Goal: Transaction & Acquisition: Purchase product/service

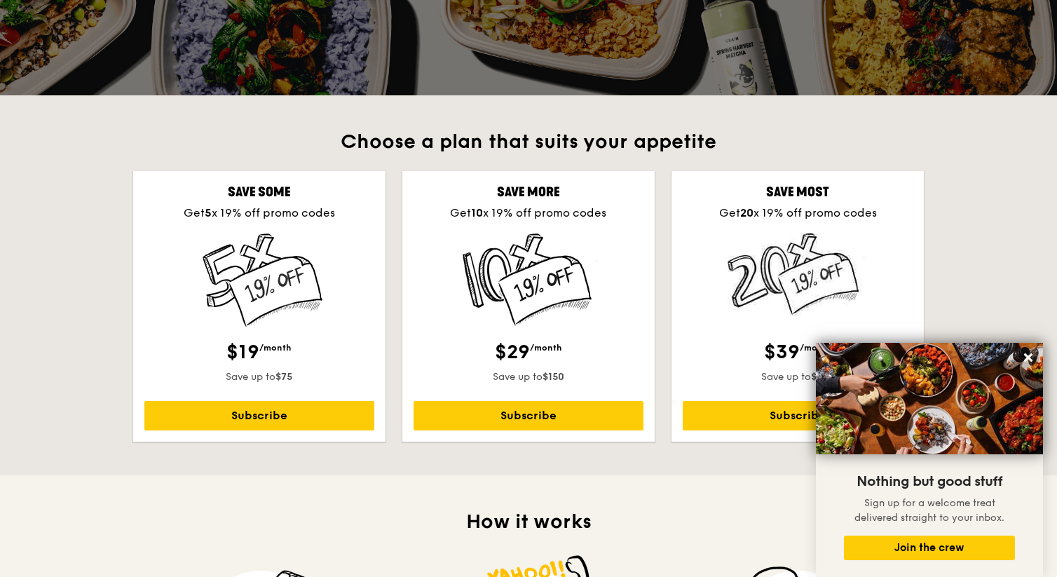
scroll to position [306, 0]
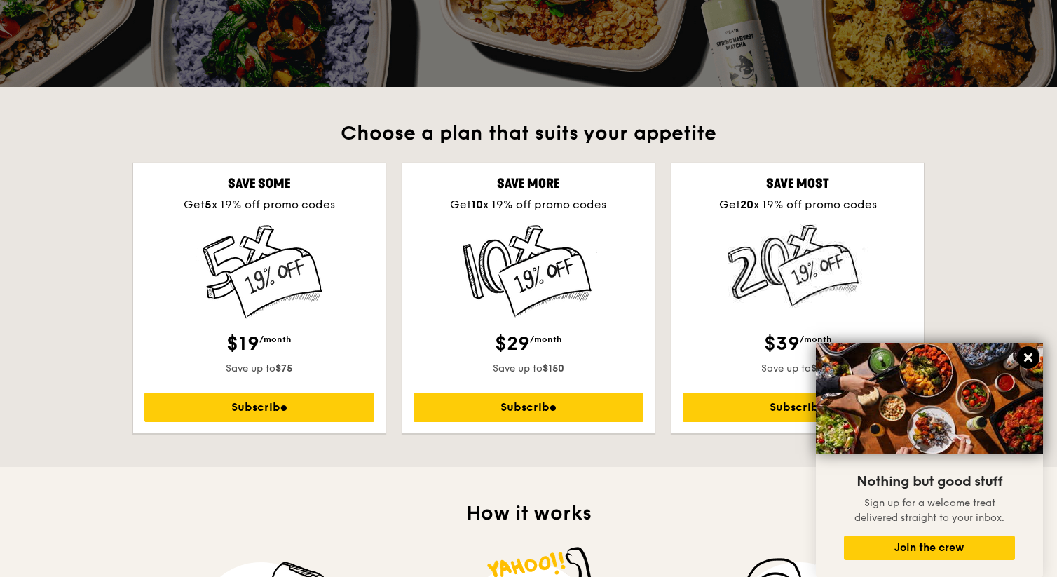
click at [1026, 355] on icon at bounding box center [1028, 357] width 8 height 8
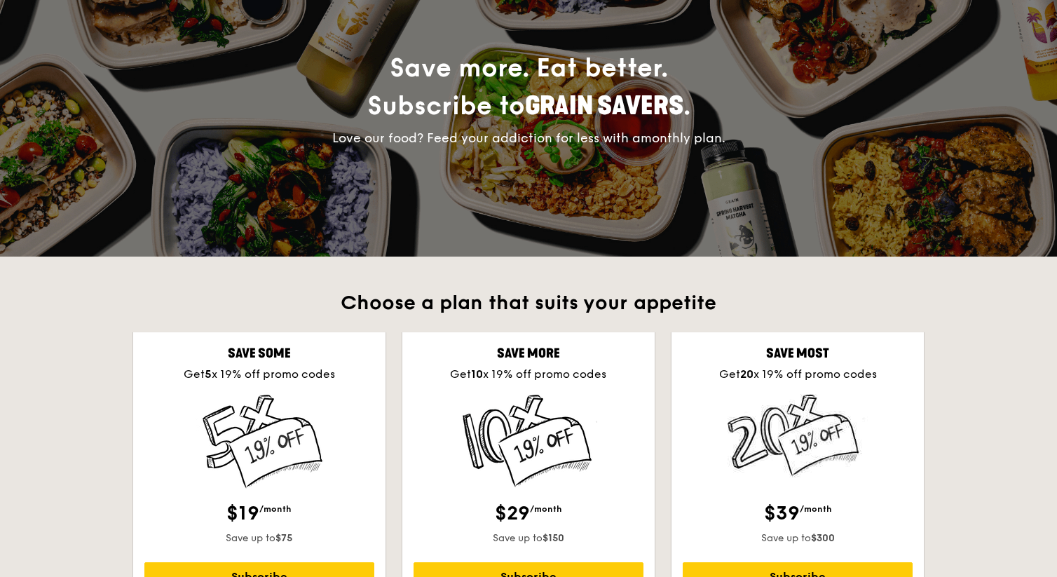
scroll to position [0, 0]
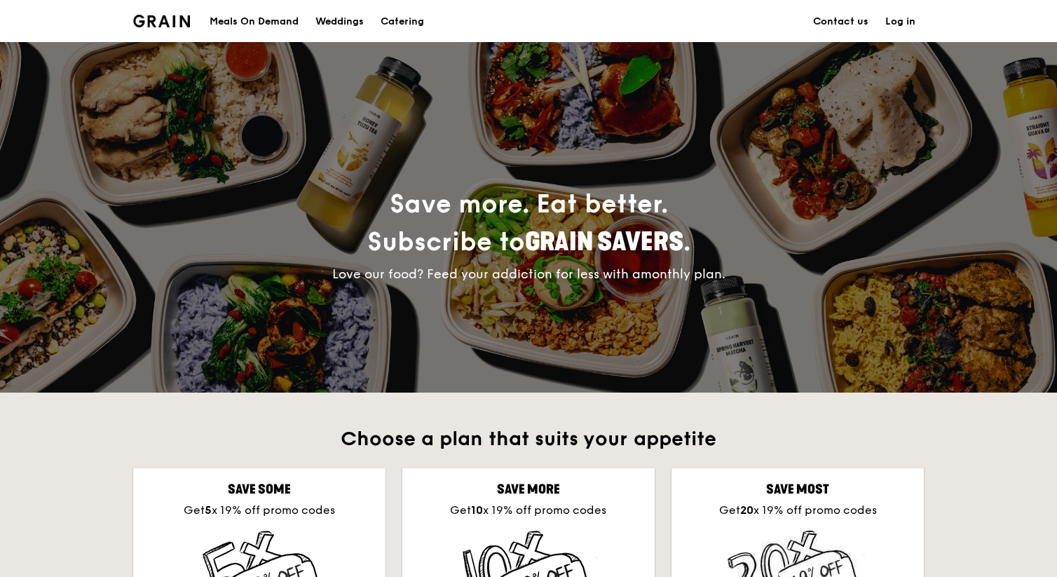
click at [254, 21] on div "Meals On Demand" at bounding box center [254, 22] width 89 height 42
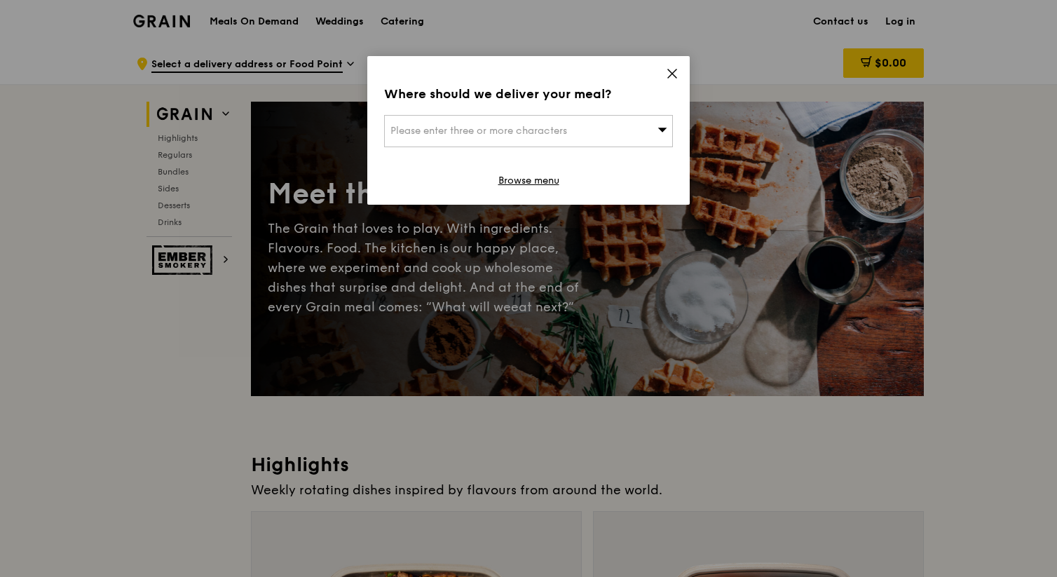
click at [670, 74] on icon at bounding box center [672, 73] width 13 height 13
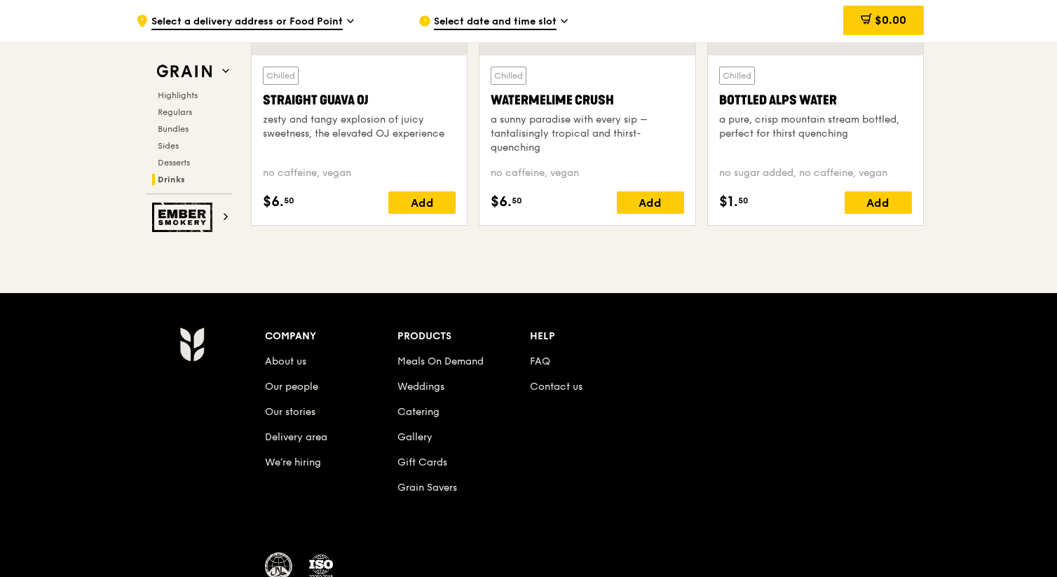
scroll to position [5816, 0]
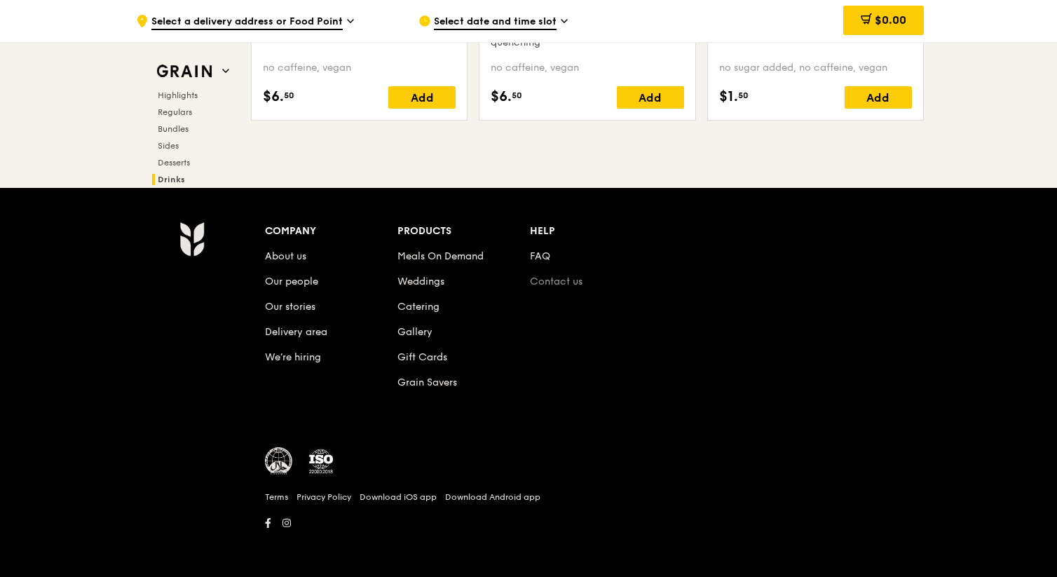
click at [564, 277] on link "Contact us" at bounding box center [556, 282] width 53 height 12
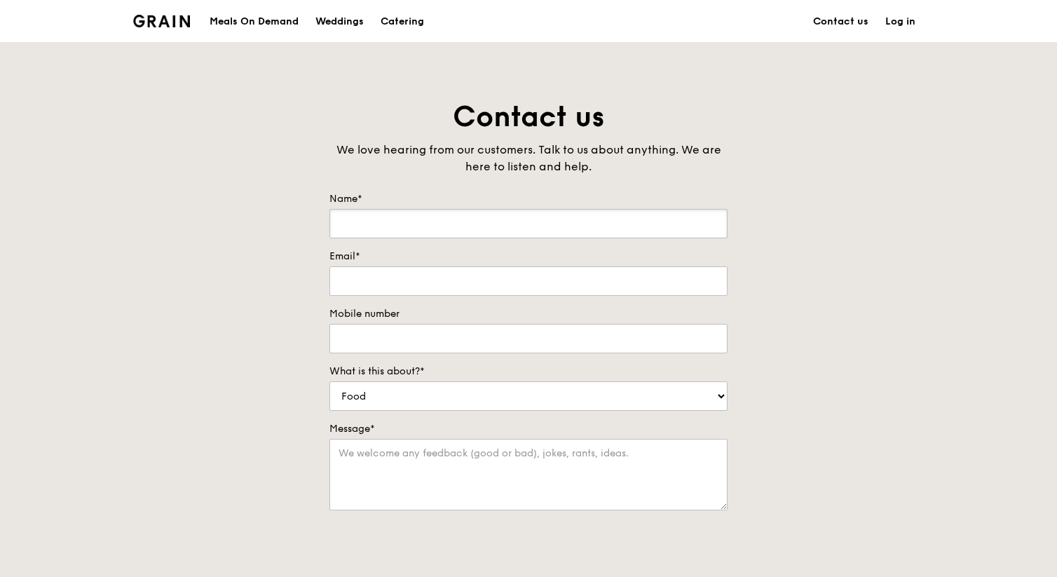
click at [402, 225] on input "Name*" at bounding box center [529, 223] width 398 height 29
click at [248, 28] on div "Meals On Demand" at bounding box center [254, 22] width 89 height 42
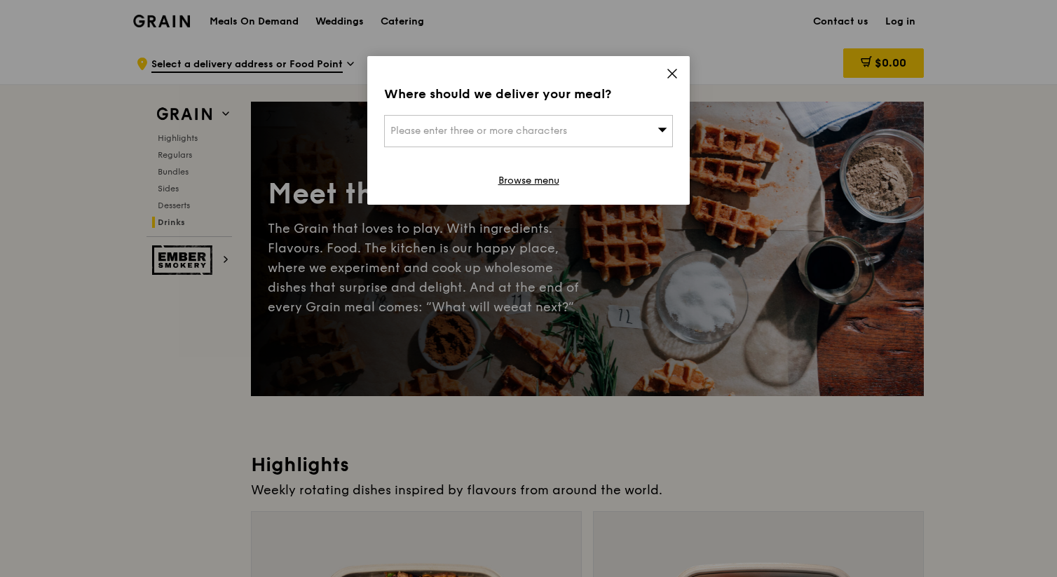
click at [671, 70] on icon at bounding box center [672, 73] width 13 height 13
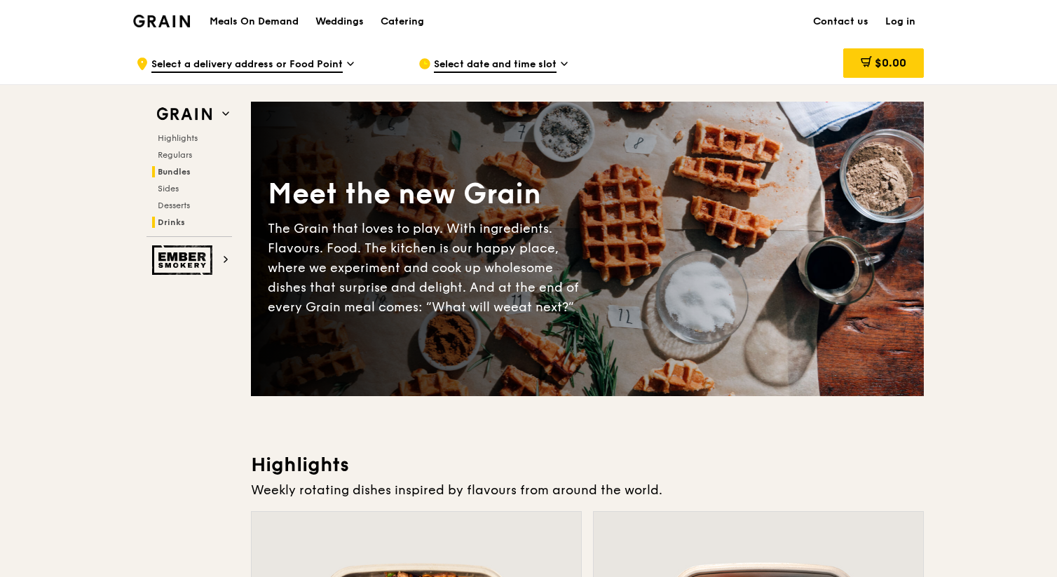
click at [182, 170] on span "Bundles" at bounding box center [174, 172] width 33 height 10
click at [292, 62] on span "Select a delivery address or Food Point" at bounding box center [246, 64] width 191 height 15
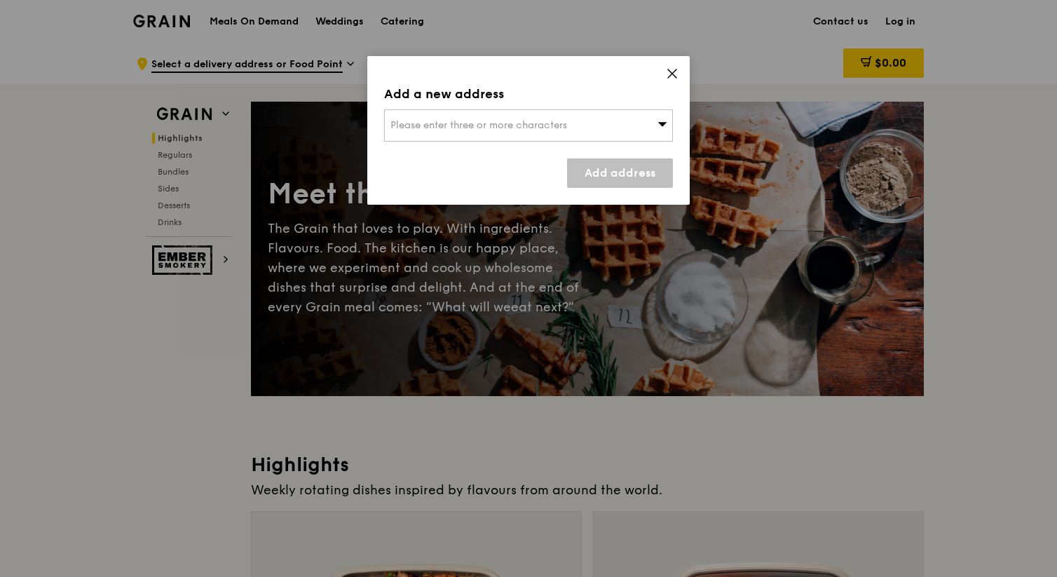
click at [497, 128] on span "Please enter three or more characters" at bounding box center [479, 125] width 177 height 12
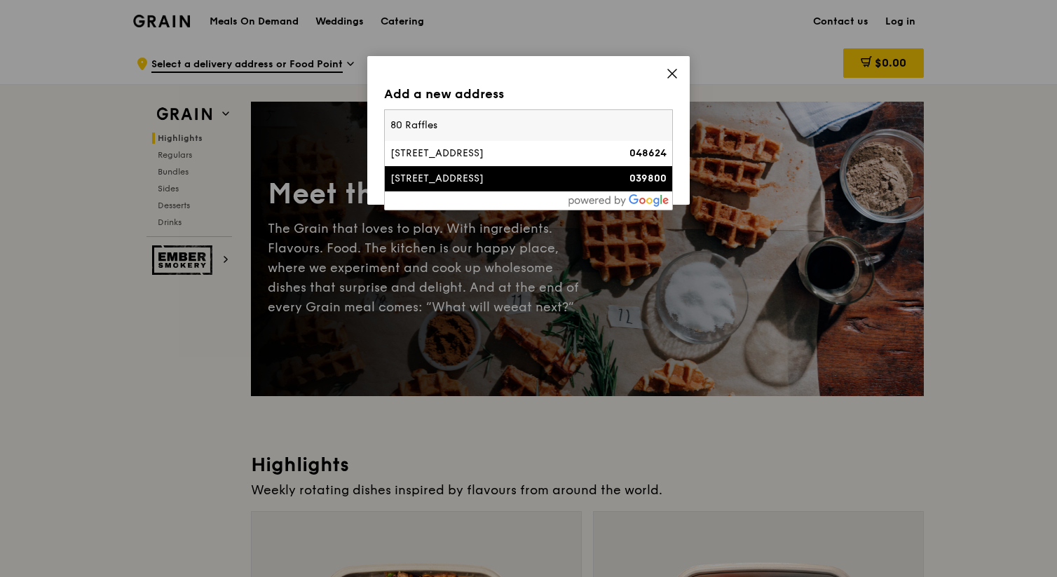
type input "80 Raffles"
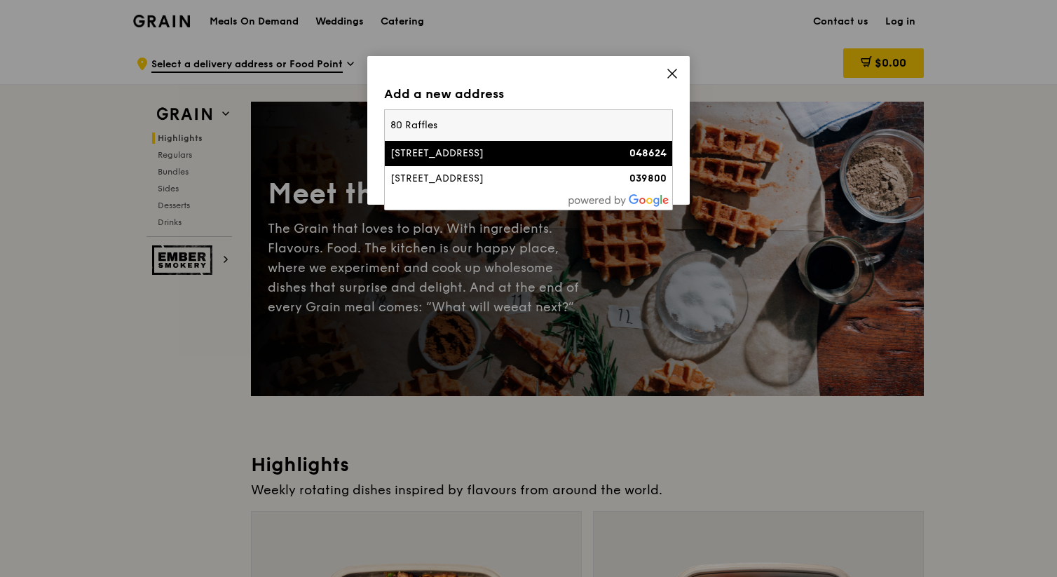
click at [472, 152] on div "80 Raffles Place" at bounding box center [495, 154] width 208 height 14
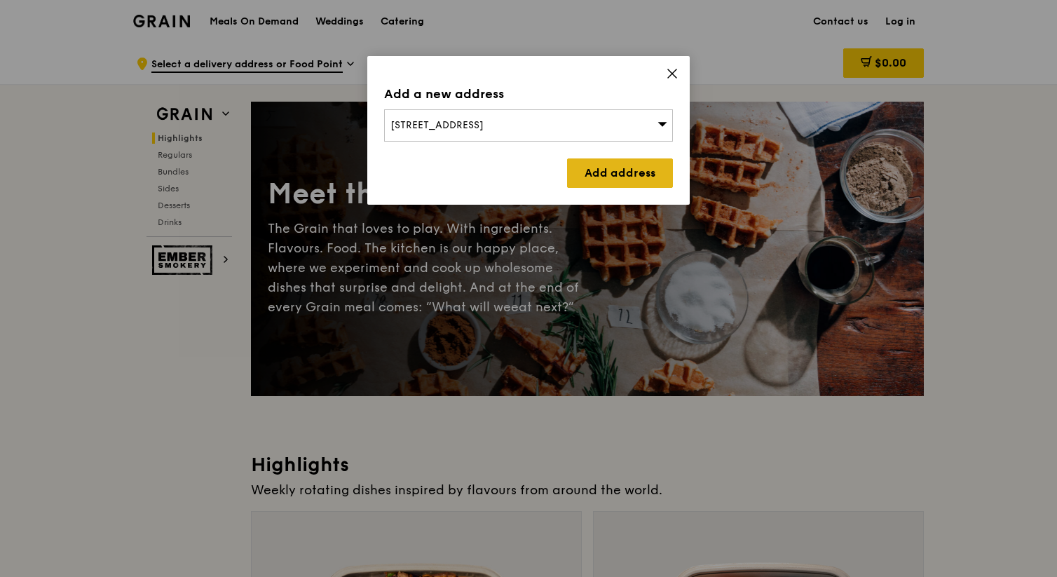
click at [592, 171] on link "Add address" at bounding box center [620, 172] width 106 height 29
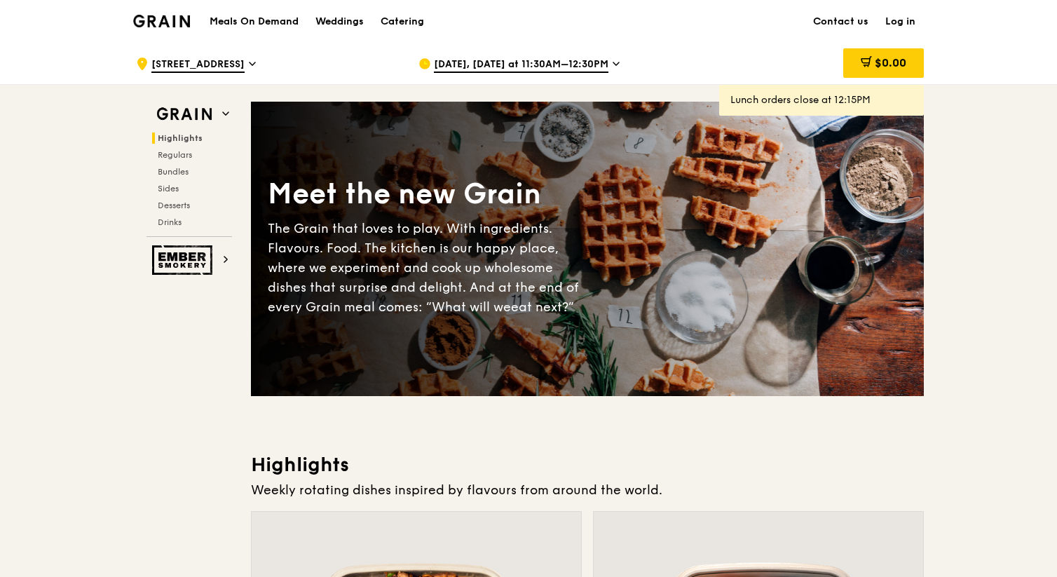
click at [565, 65] on span "Aug 13, Today at 11:30AM–12:30PM" at bounding box center [521, 64] width 175 height 15
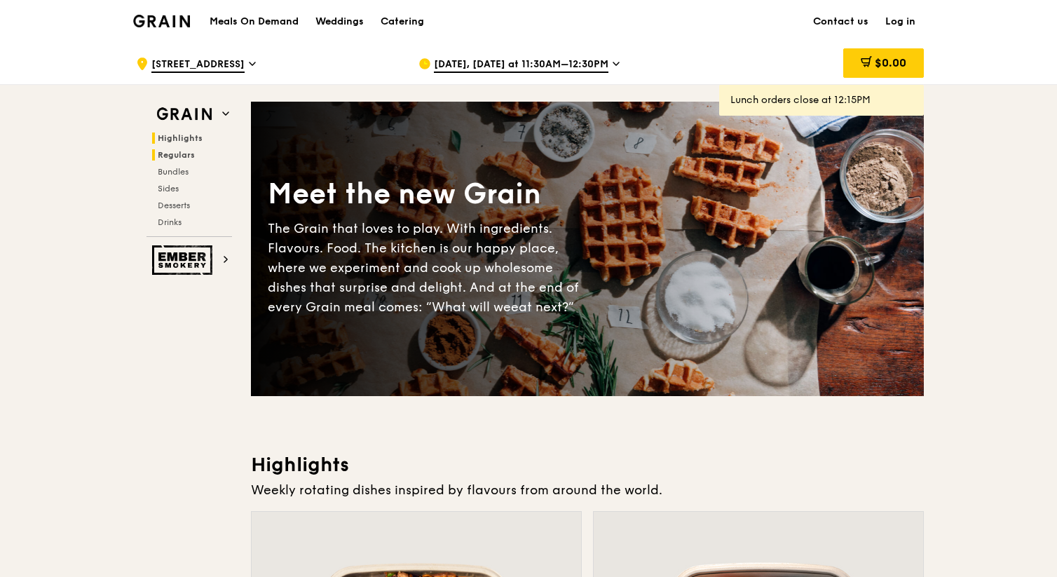
click at [171, 156] on span "Regulars" at bounding box center [176, 155] width 37 height 10
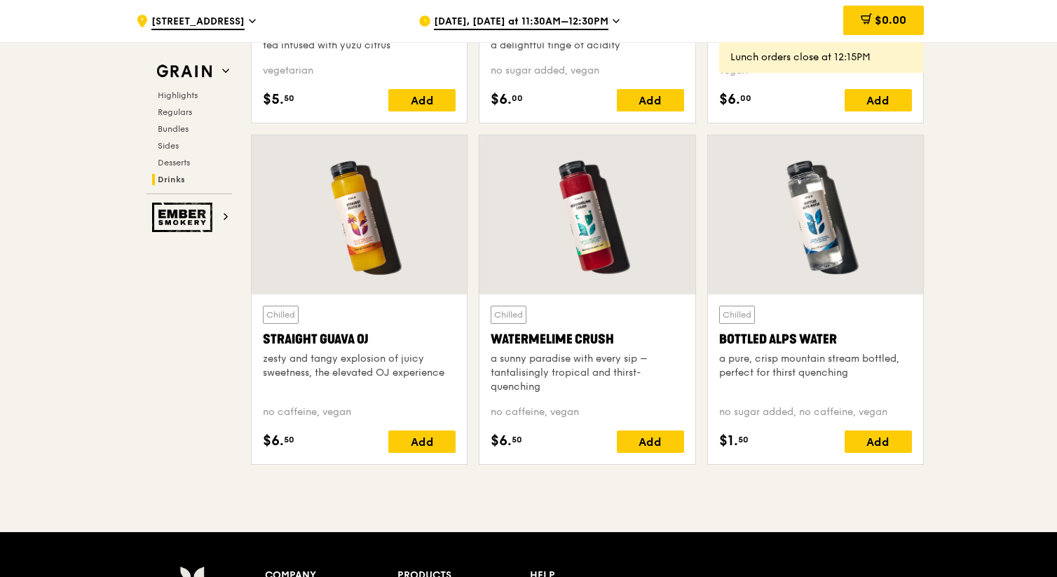
scroll to position [5816, 0]
